Goal: Obtain resource: Download file/media

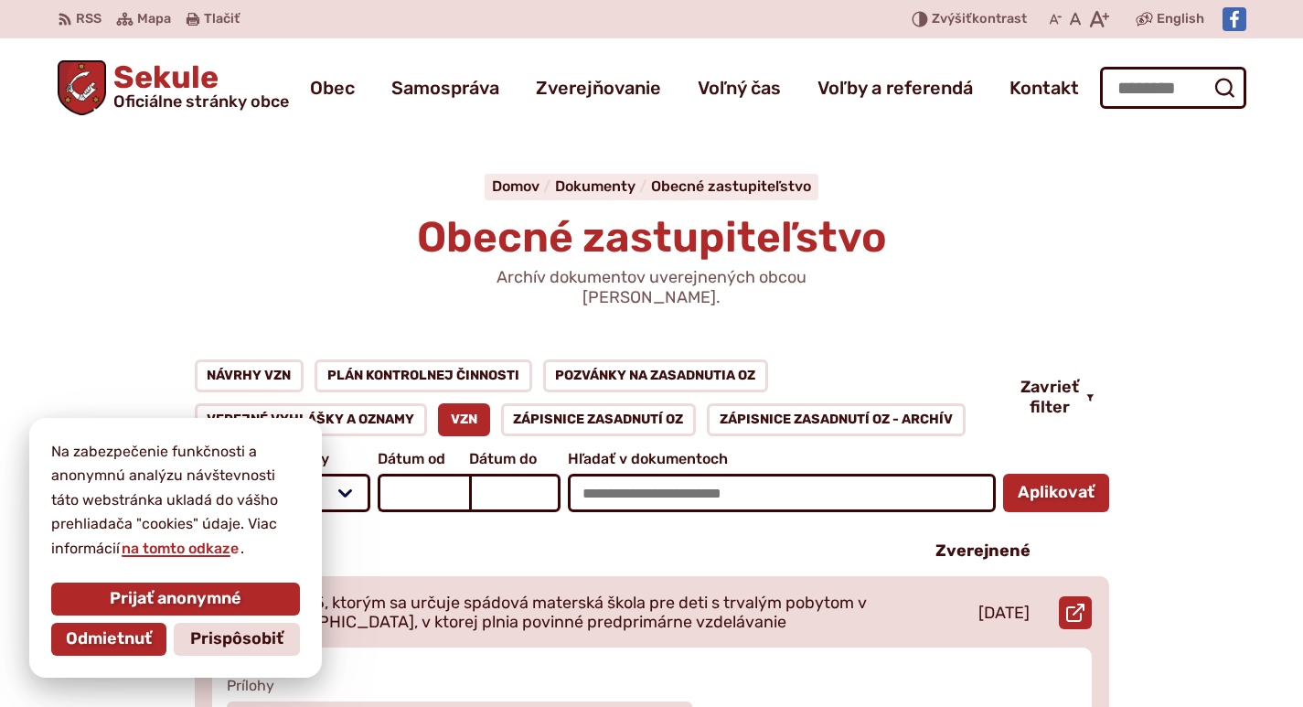
click at [260, 597] on p "VZN č. 2/2025, ktorým sa určuje spádová materská škola pre deti s trvalým pobyt…" at bounding box center [552, 612] width 680 height 39
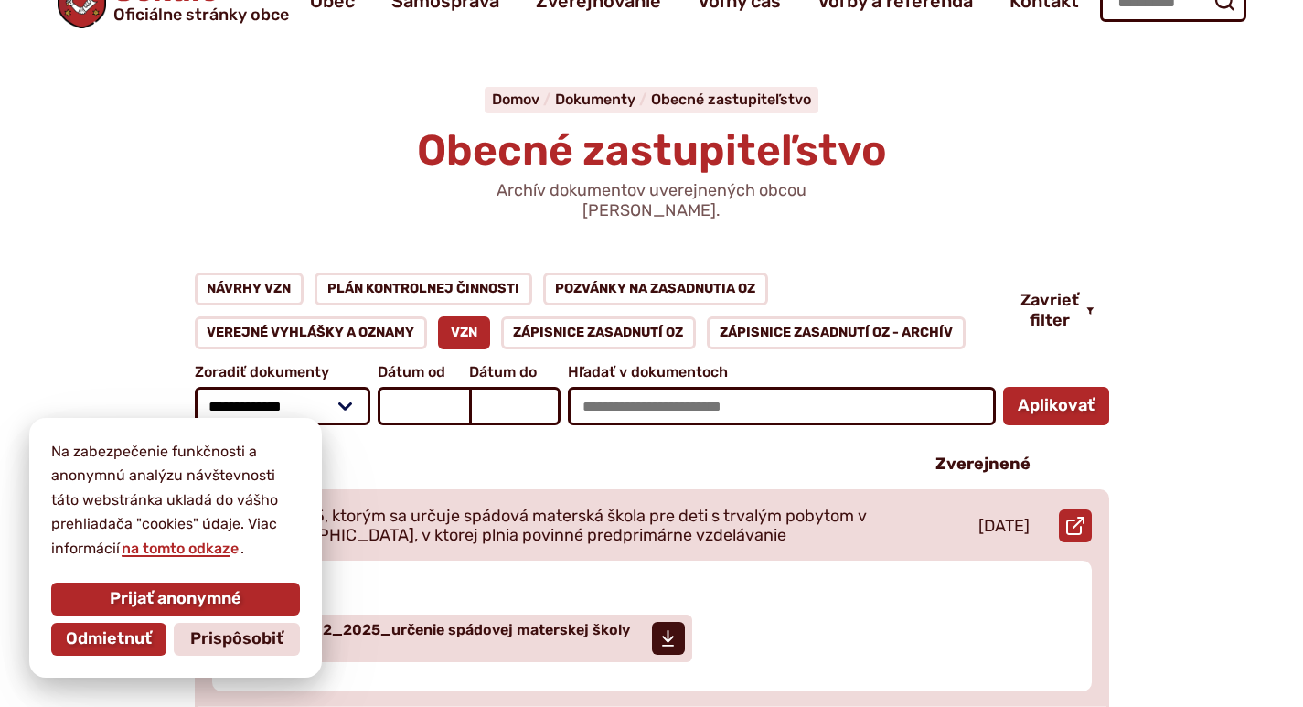
scroll to position [183, 0]
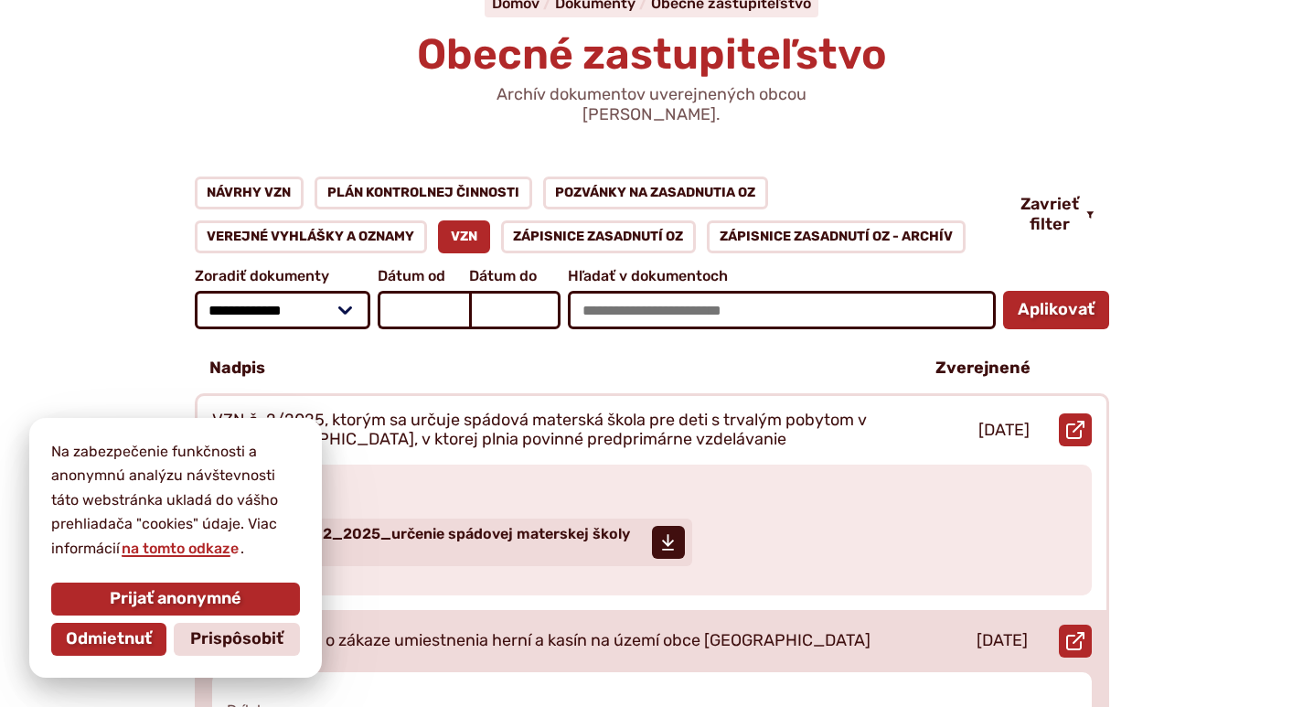
click at [212, 610] on div "VZN č. 1/2025 o zákaze umiestnenia herní a kasín na území obce Sekule" at bounding box center [550, 641] width 707 height 62
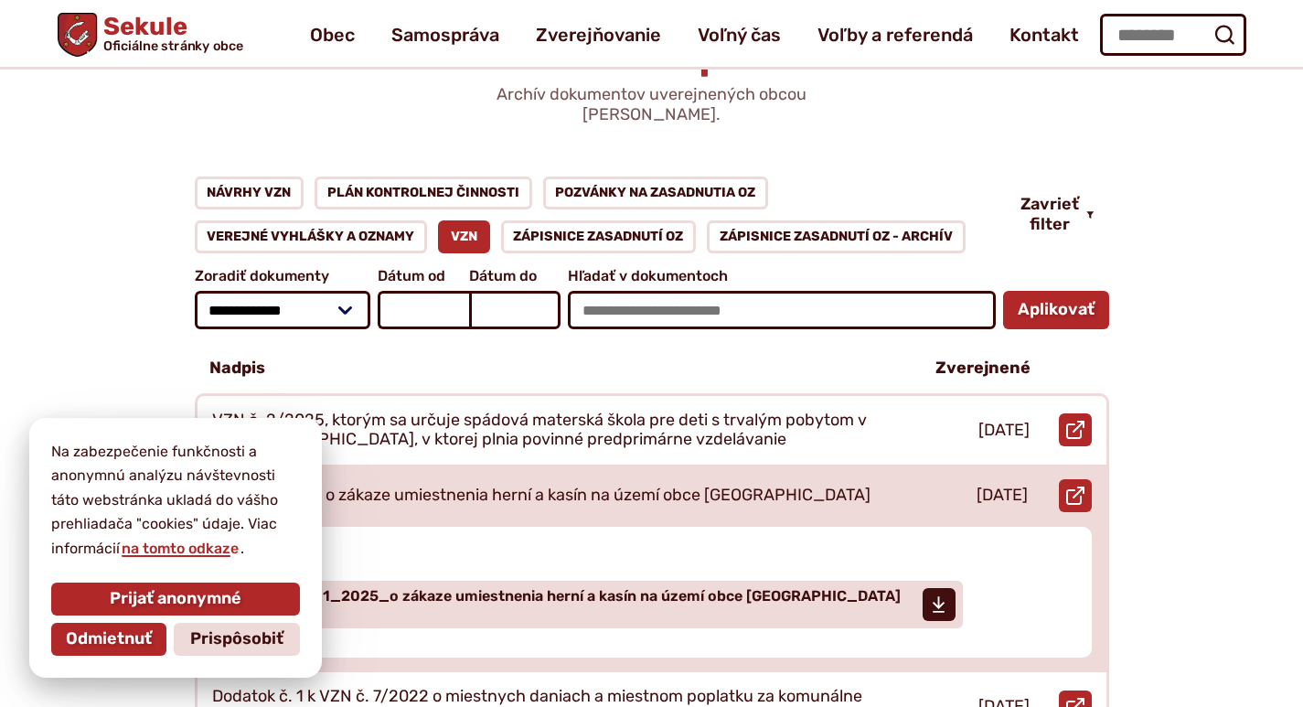
scroll to position [0, 0]
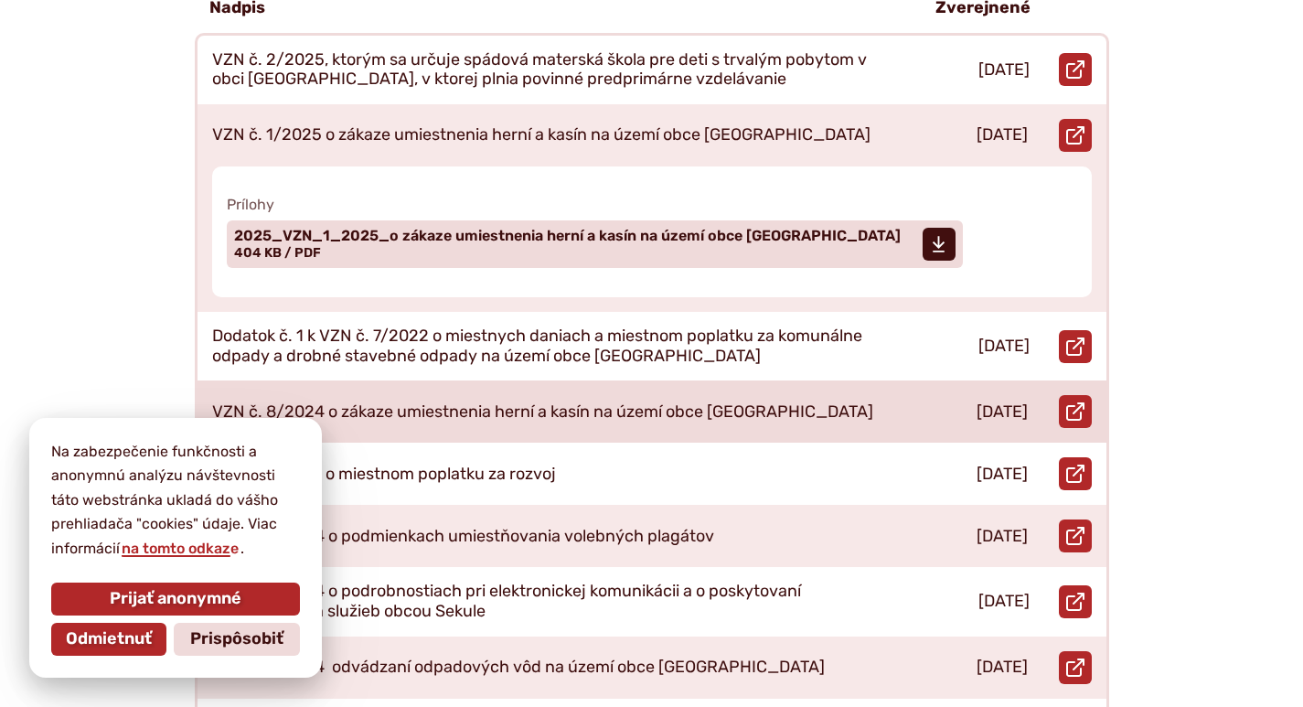
scroll to position [548, 0]
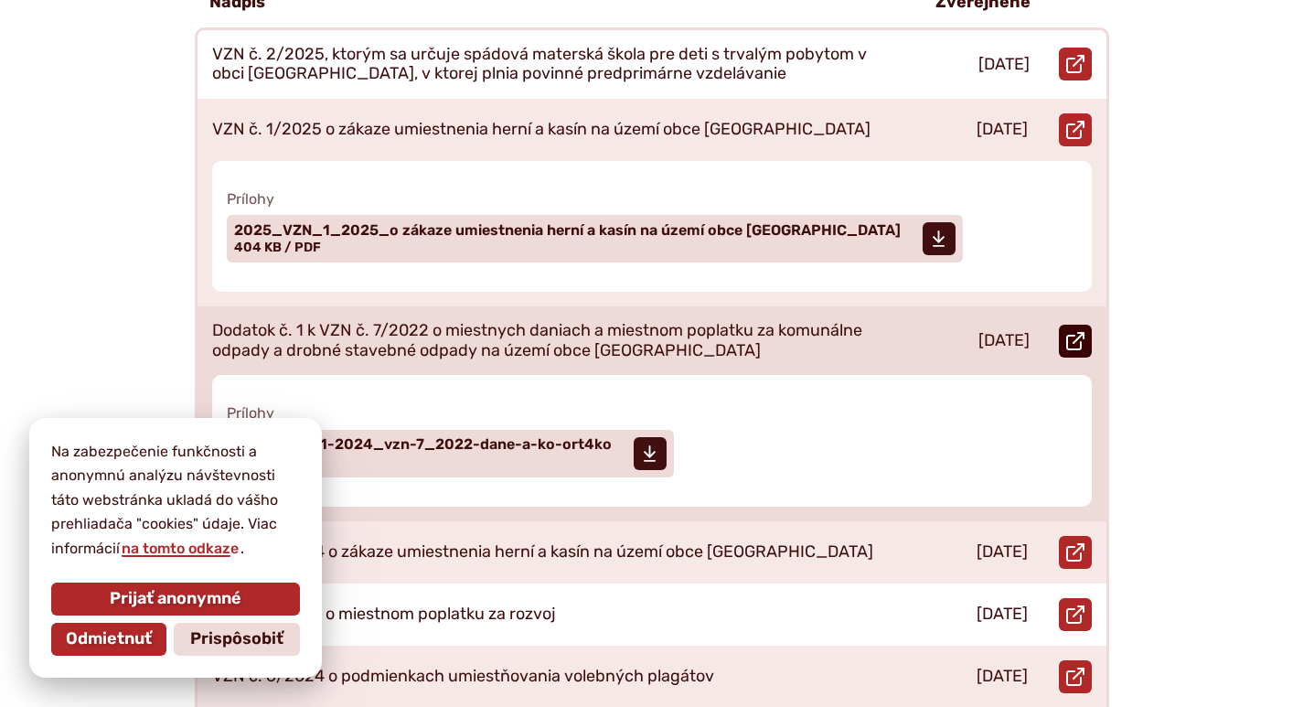
click at [1069, 332] on icon at bounding box center [1075, 341] width 18 height 18
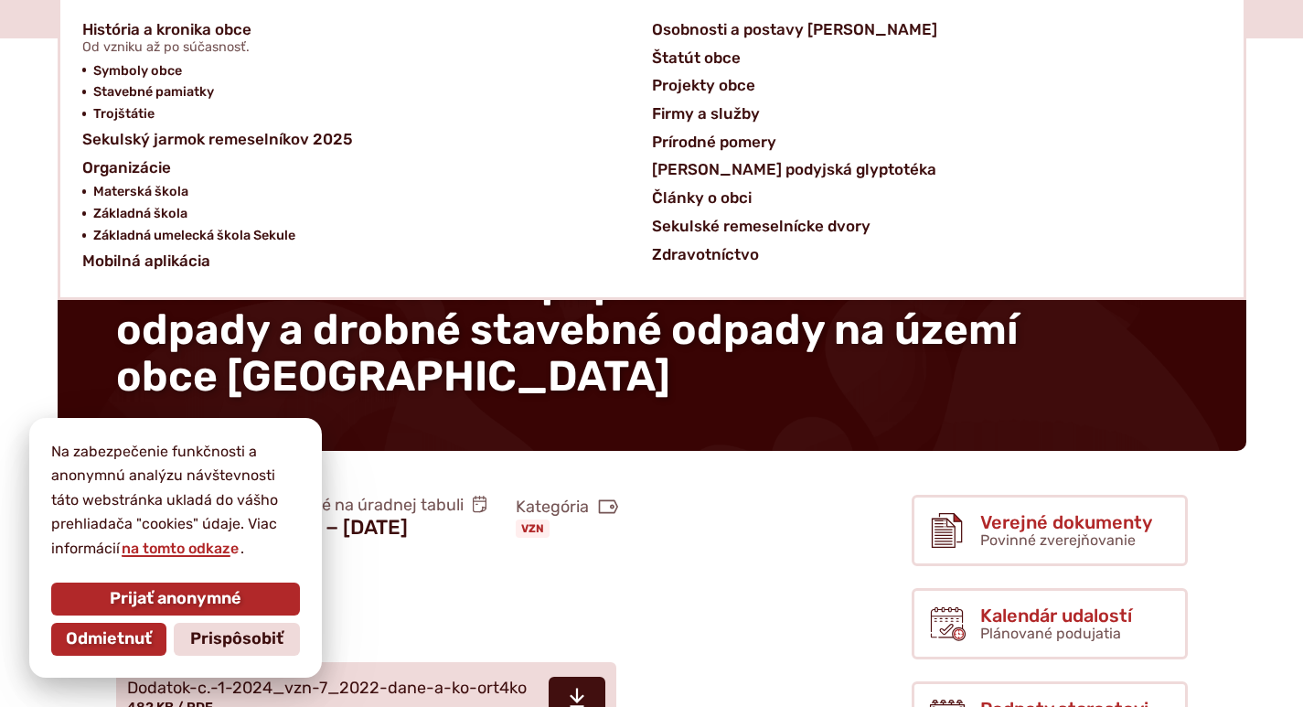
scroll to position [366, 0]
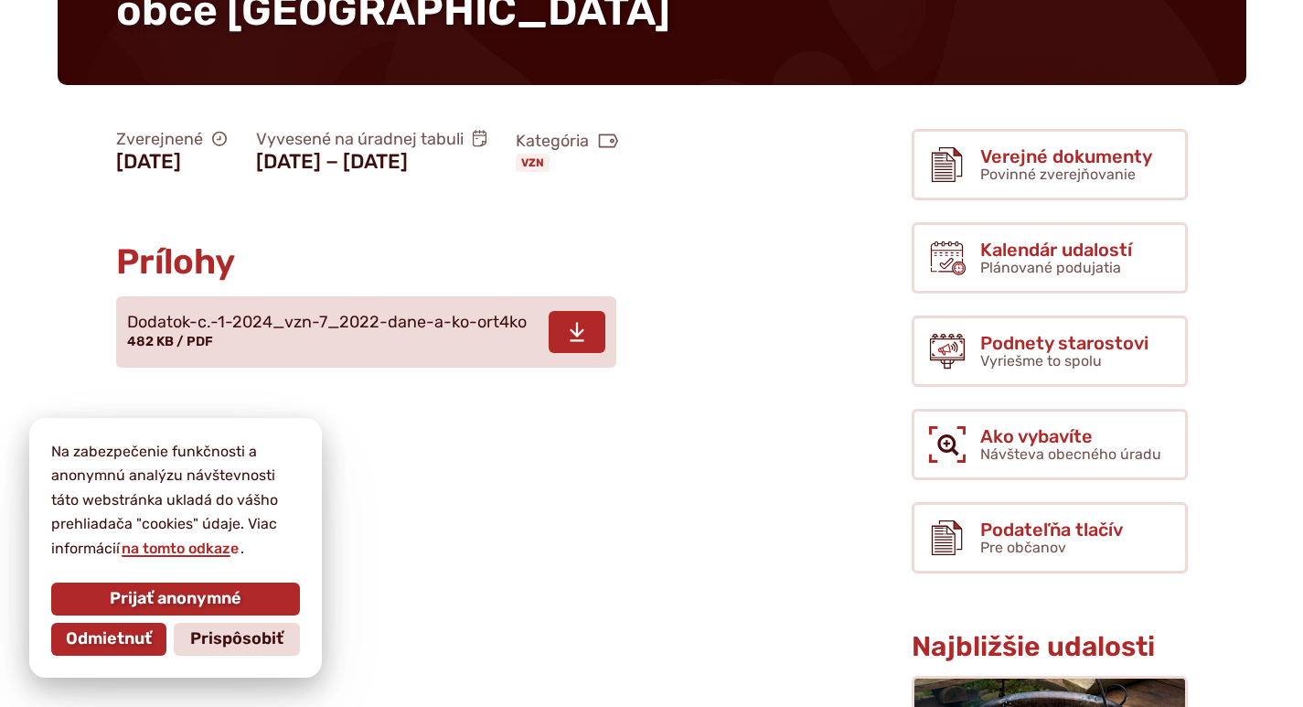
click at [575, 353] on span at bounding box center [576, 332] width 57 height 42
